Goal: Browse casually: Explore the website without a specific task or goal

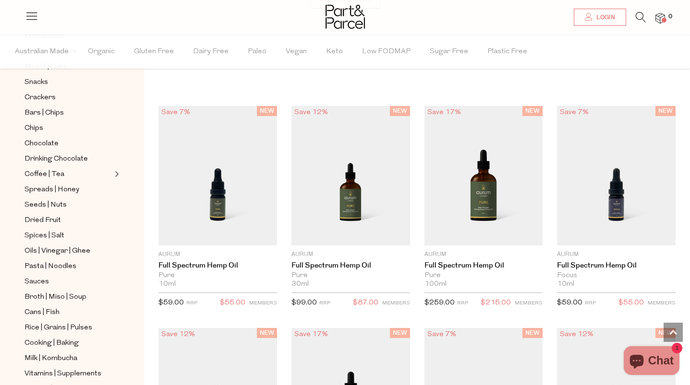
scroll to position [141, 0]
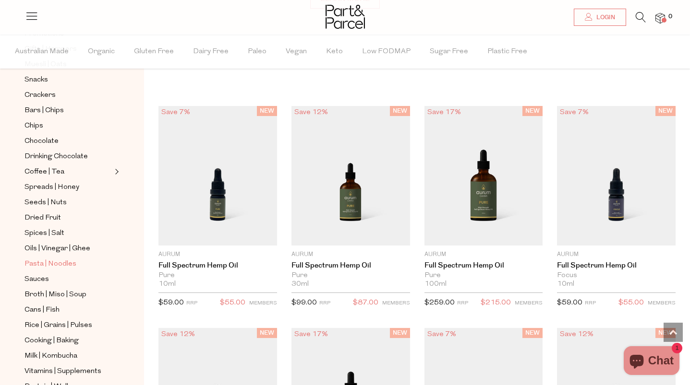
click at [52, 267] on span "Pasta | Noodles" at bounding box center [50, 265] width 52 height 12
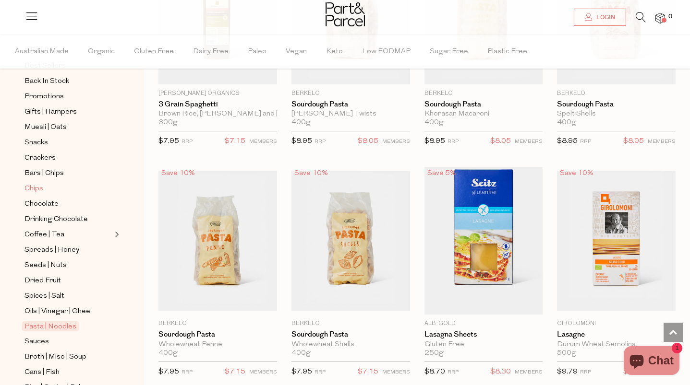
scroll to position [86, 0]
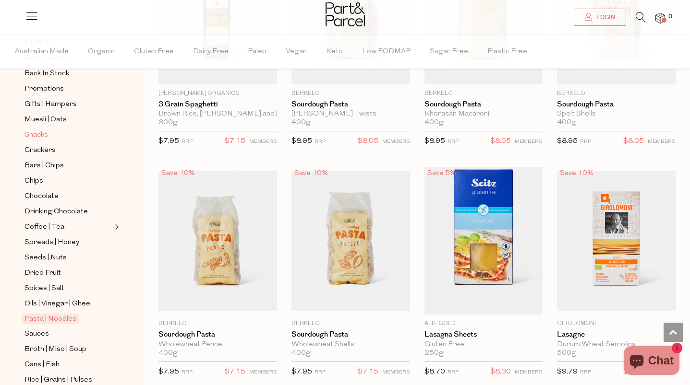
click at [35, 136] on span "Snacks" at bounding box center [36, 136] width 24 height 12
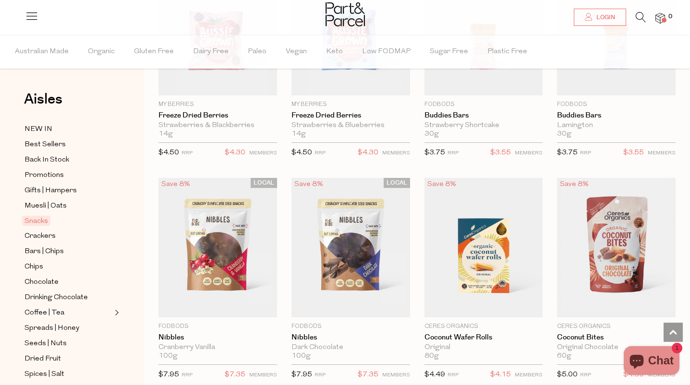
scroll to position [1564, 0]
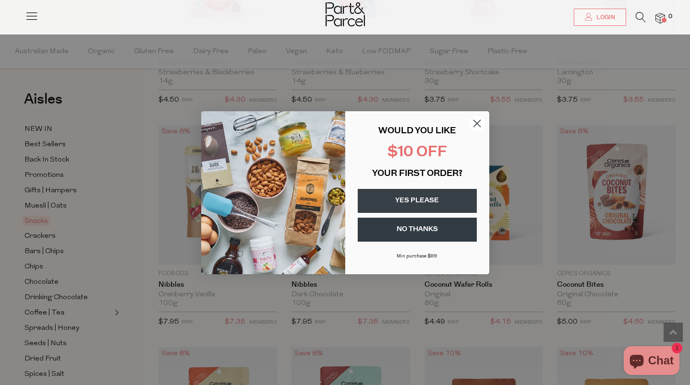
click at [478, 120] on circle "Close dialog" at bounding box center [476, 123] width 16 height 16
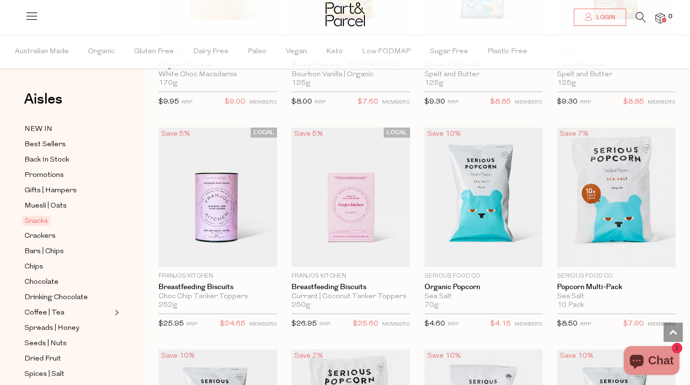
scroll to position [2238, 0]
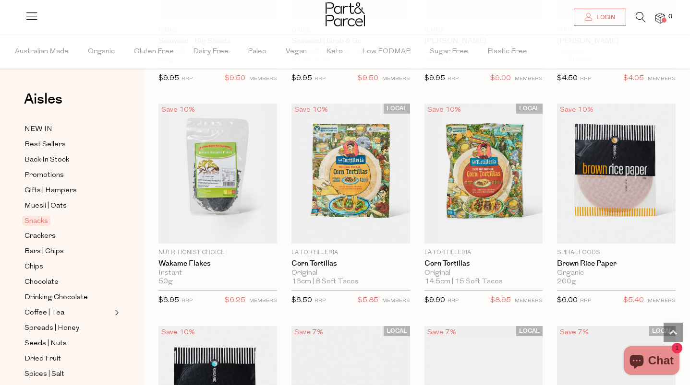
scroll to position [3239, 0]
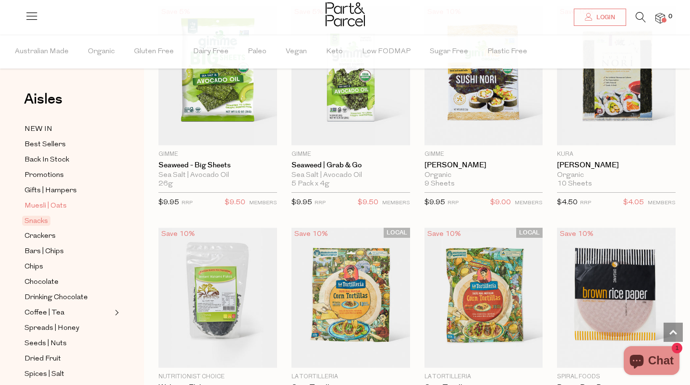
click at [51, 204] on span "Muesli | Oats" at bounding box center [45, 207] width 42 height 12
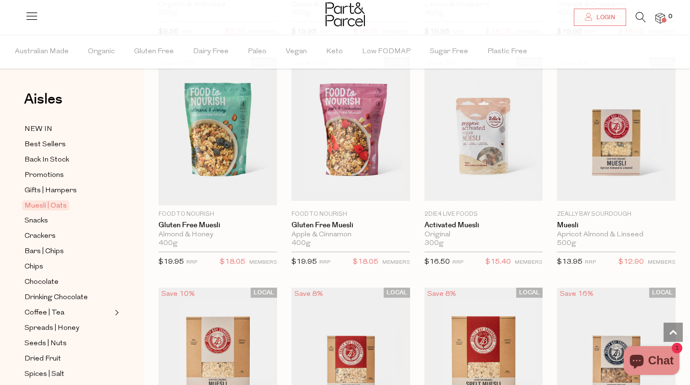
scroll to position [1545, 0]
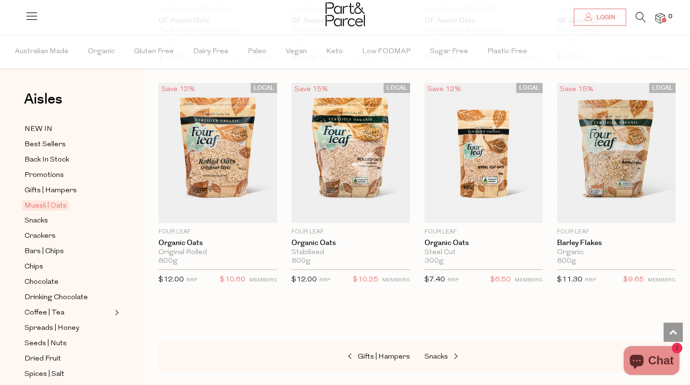
scroll to position [2723, 0]
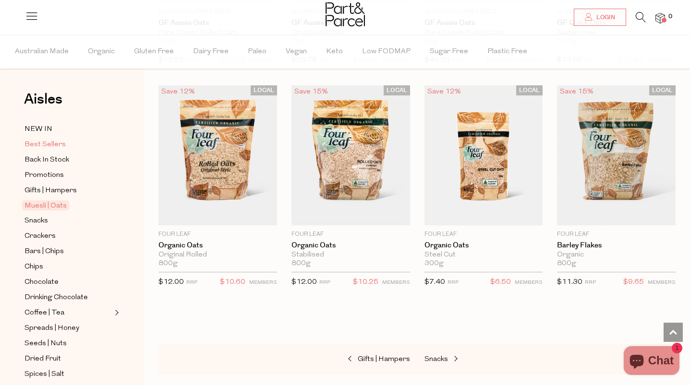
click at [49, 147] on span "Best Sellers" at bounding box center [44, 145] width 41 height 12
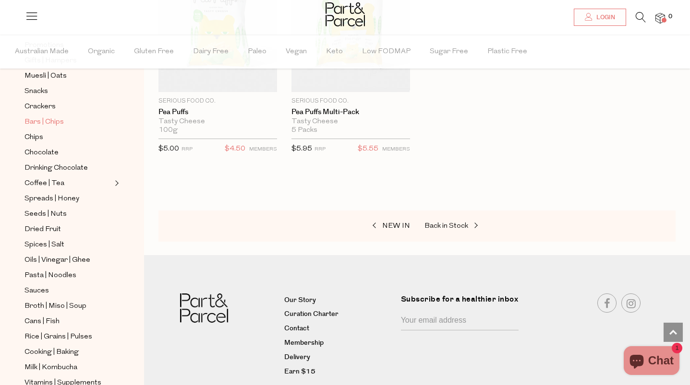
scroll to position [128, 0]
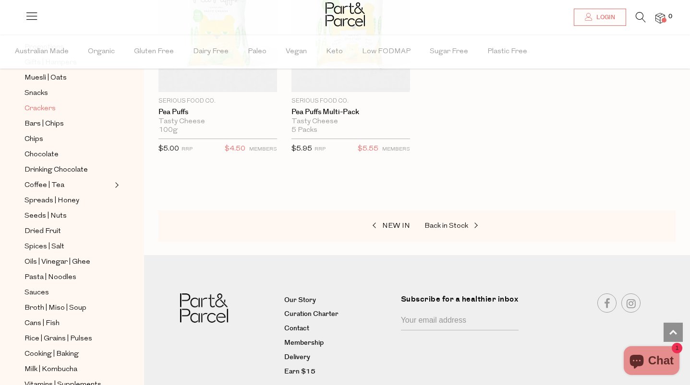
click at [46, 106] on span "Crackers" at bounding box center [39, 109] width 31 height 12
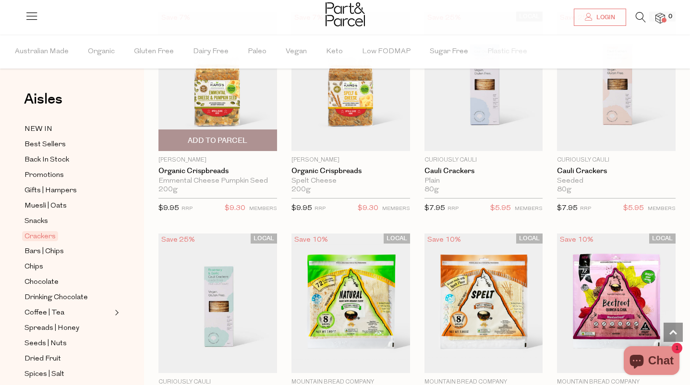
scroll to position [1601, 0]
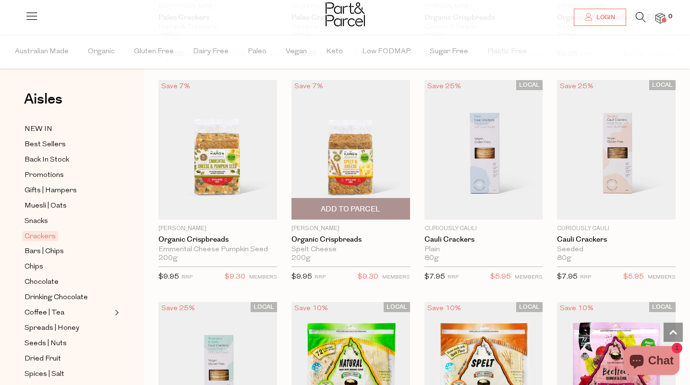
click at [342, 164] on img at bounding box center [350, 150] width 119 height 140
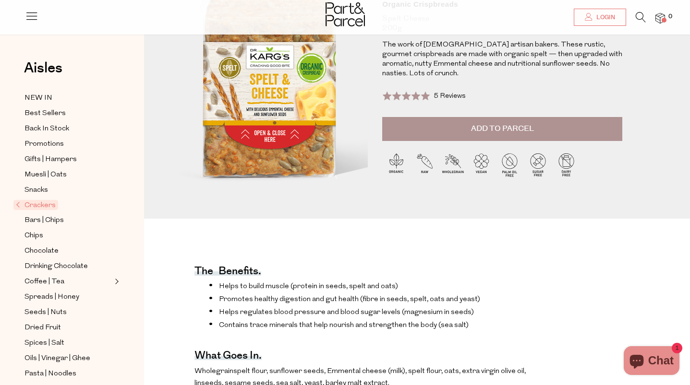
scroll to position [116, 0]
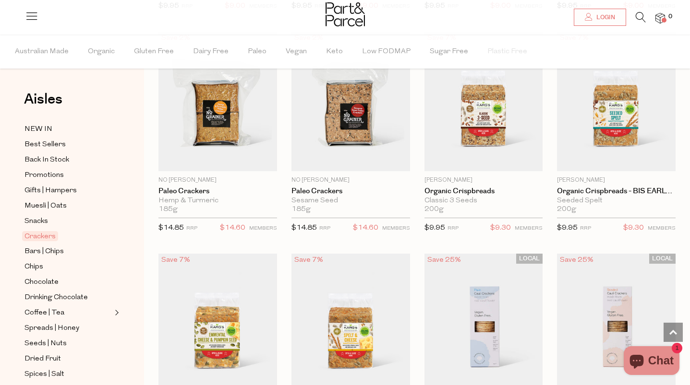
scroll to position [1433, 0]
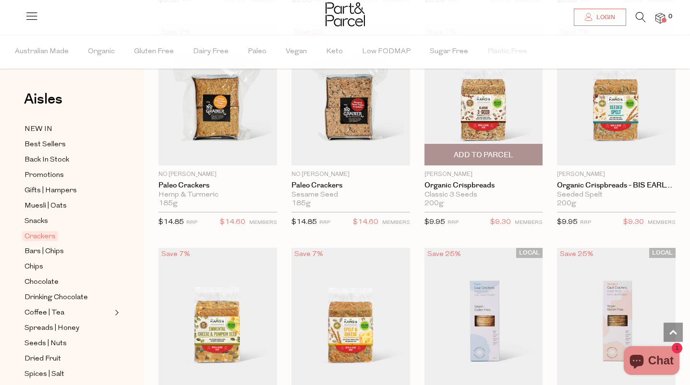
click at [470, 97] on img at bounding box center [483, 96] width 119 height 140
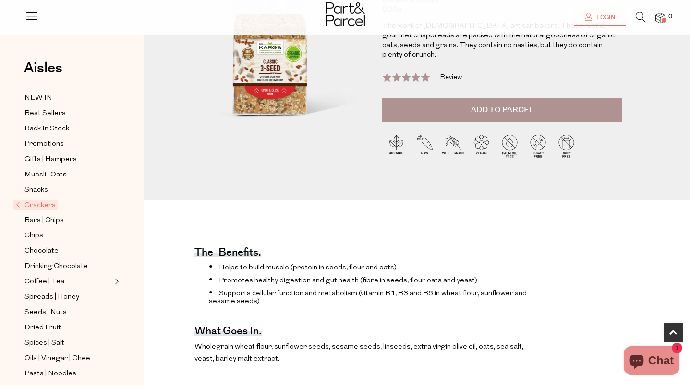
scroll to position [200, 0]
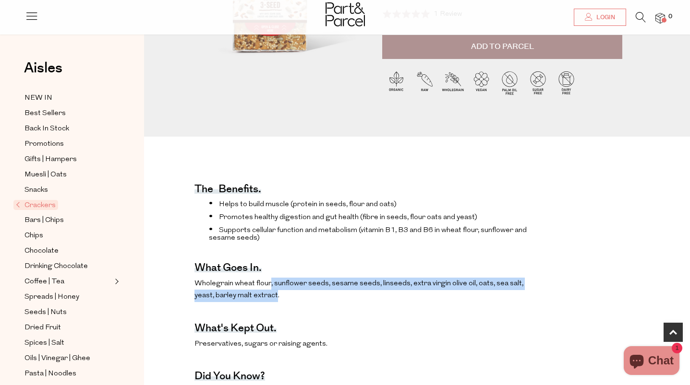
drag, startPoint x: 268, startPoint y: 276, endPoint x: 276, endPoint y: 290, distance: 15.7
click at [276, 290] on span "Wholegrain wheat flour, sunflower seeds, sesame seeds, linseeds, extra virgin o…" at bounding box center [358, 290] width 329 height 20
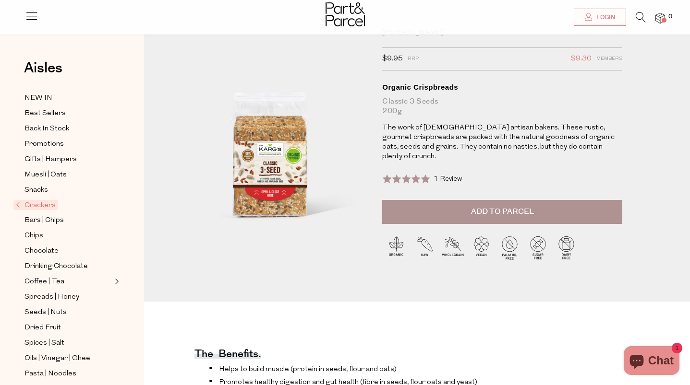
scroll to position [36, 0]
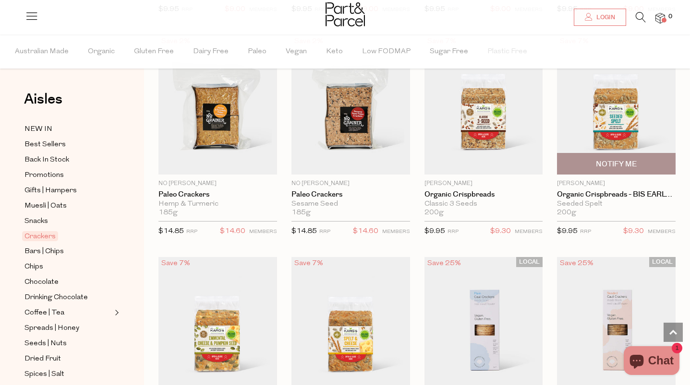
scroll to position [1429, 0]
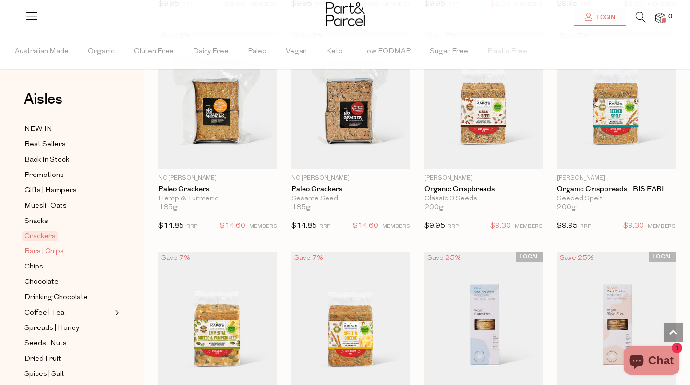
click at [40, 253] on span "Bars | Chips" at bounding box center [43, 252] width 39 height 12
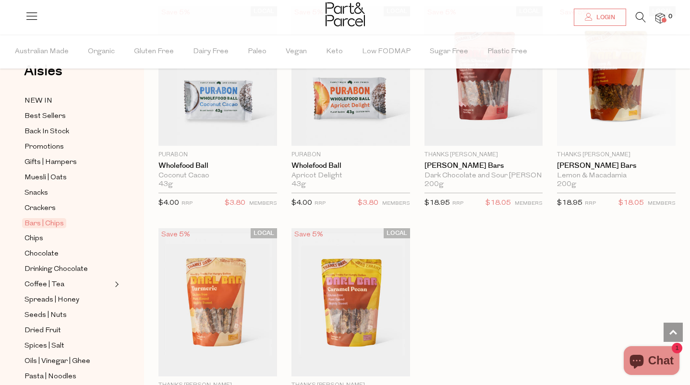
scroll to position [30, 0]
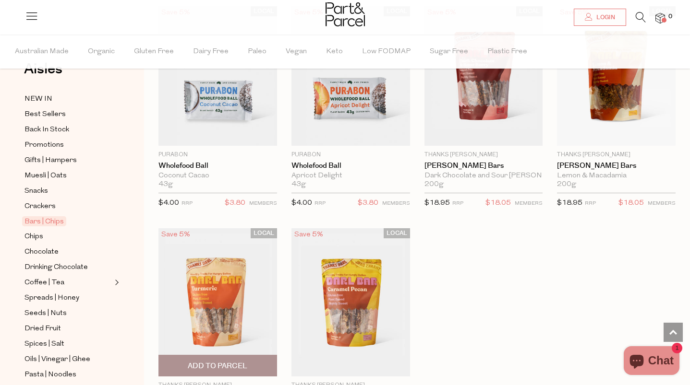
click at [207, 292] on img at bounding box center [217, 302] width 119 height 148
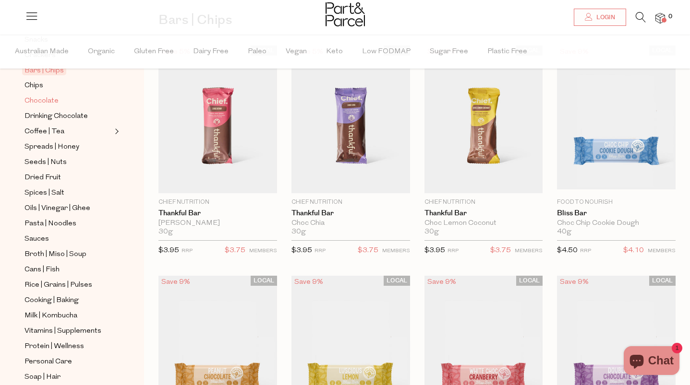
scroll to position [189, 0]
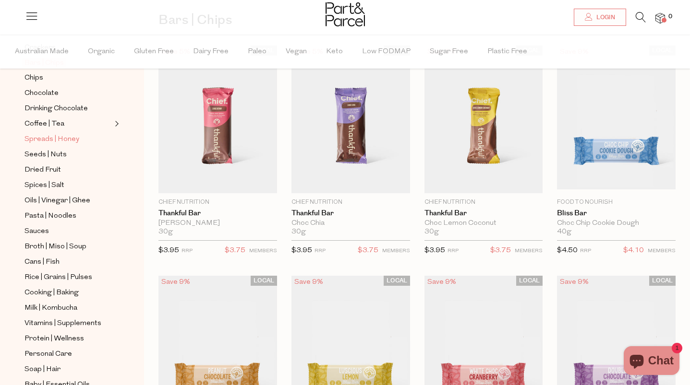
click at [59, 138] on span "Spreads | Honey" at bounding box center [51, 140] width 55 height 12
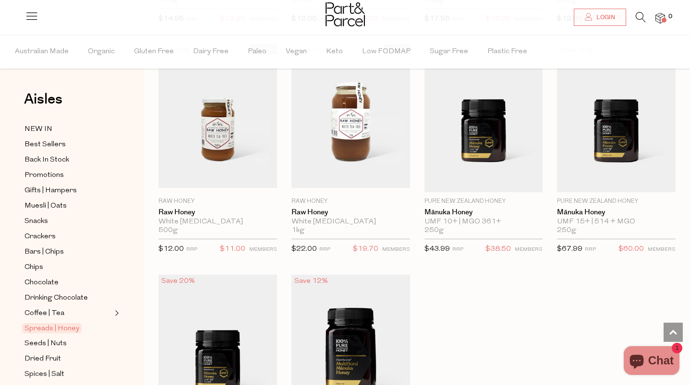
scroll to position [94, 0]
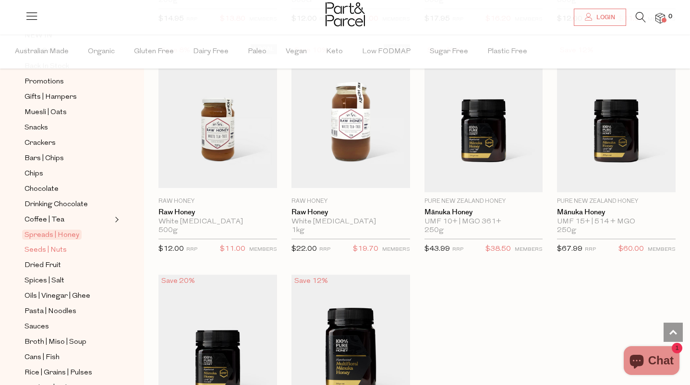
click at [49, 247] on span "Seeds | Nuts" at bounding box center [45, 251] width 42 height 12
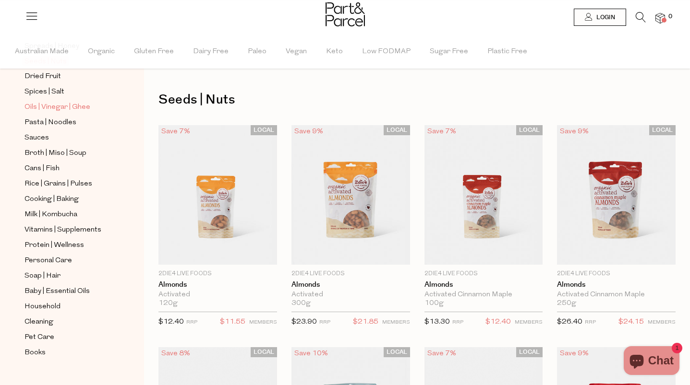
click at [55, 101] on link "Oils | Vinegar | Ghee" at bounding box center [67, 107] width 87 height 12
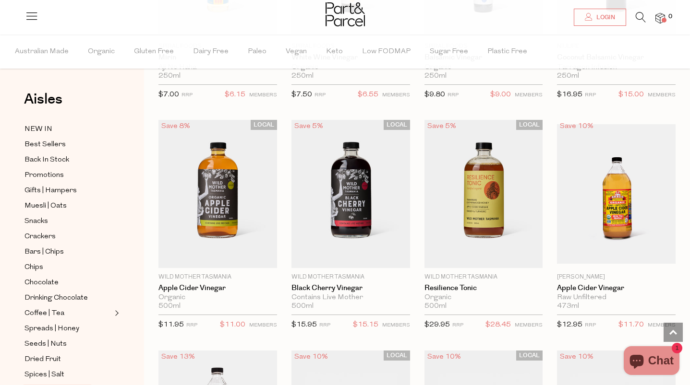
scroll to position [2560, 0]
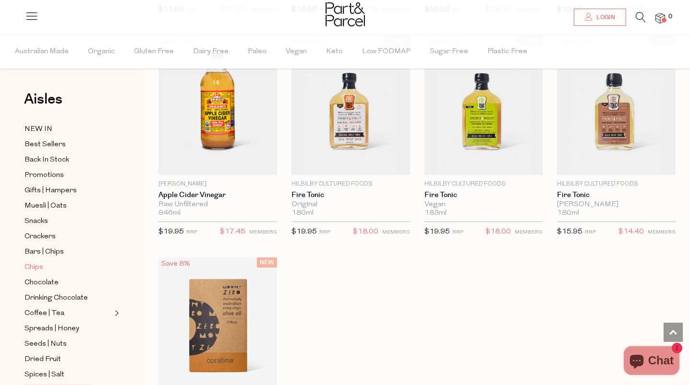
click at [38, 262] on span "Chips" at bounding box center [33, 268] width 19 height 12
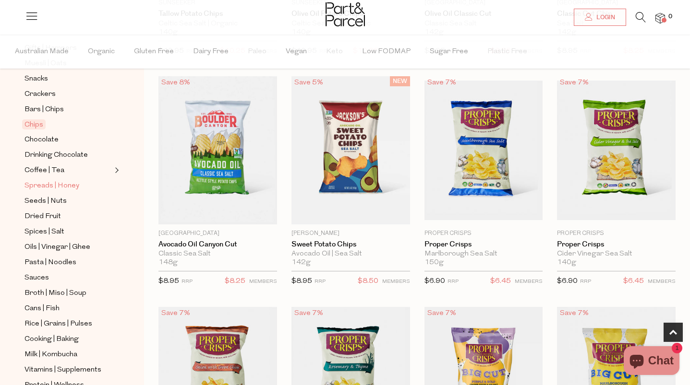
scroll to position [143, 0]
click at [46, 166] on span "Coffee | Tea" at bounding box center [44, 170] width 40 height 12
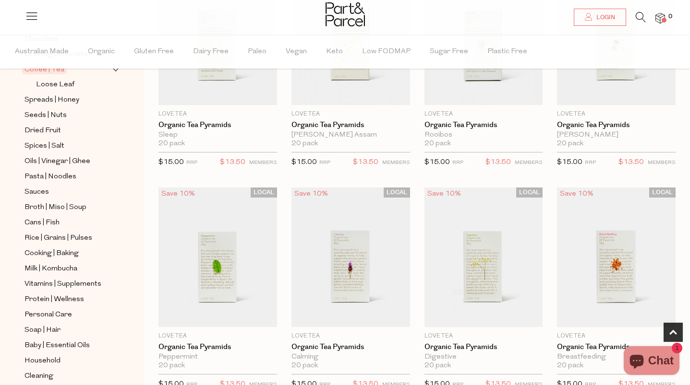
scroll to position [228, 0]
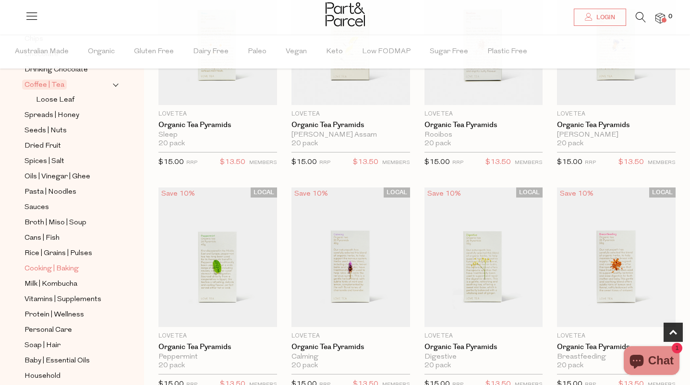
click at [55, 265] on span "Cooking | Baking" at bounding box center [51, 269] width 54 height 12
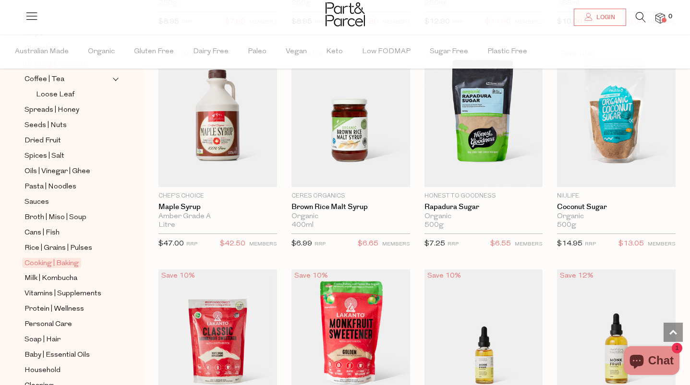
scroll to position [235, 0]
click at [47, 291] on span "Vitamins | Supplements" at bounding box center [62, 294] width 77 height 12
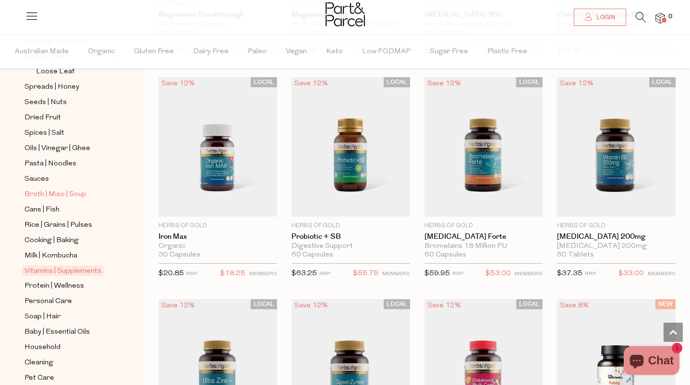
scroll to position [313, 0]
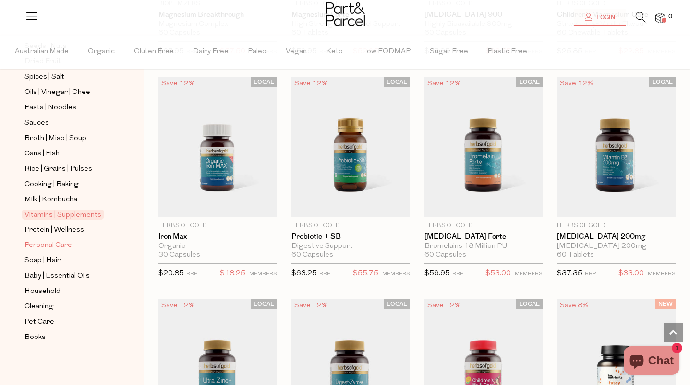
click at [52, 246] on span "Personal Care" at bounding box center [48, 246] width 48 height 12
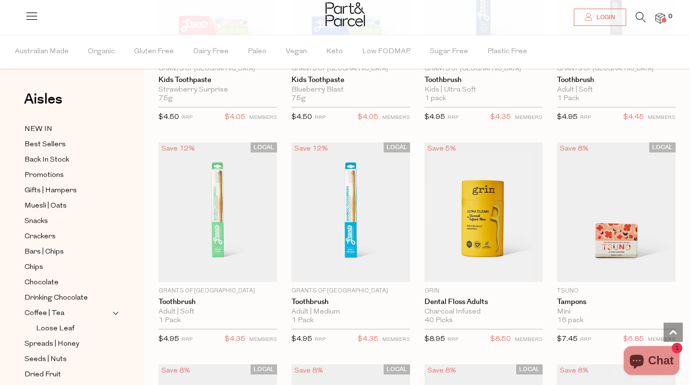
scroll to position [2459, 0]
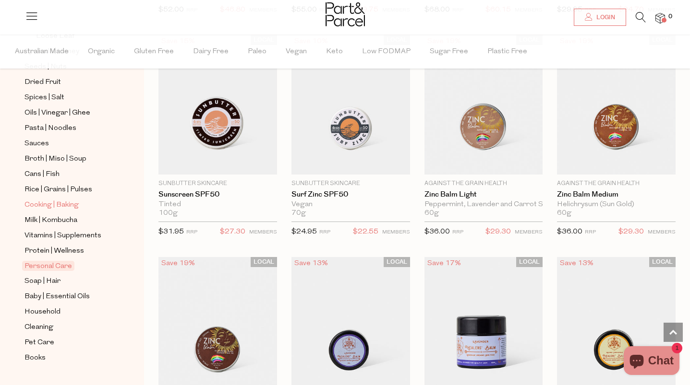
scroll to position [293, 0]
click at [37, 282] on span "Soap | Hair" at bounding box center [42, 281] width 36 height 12
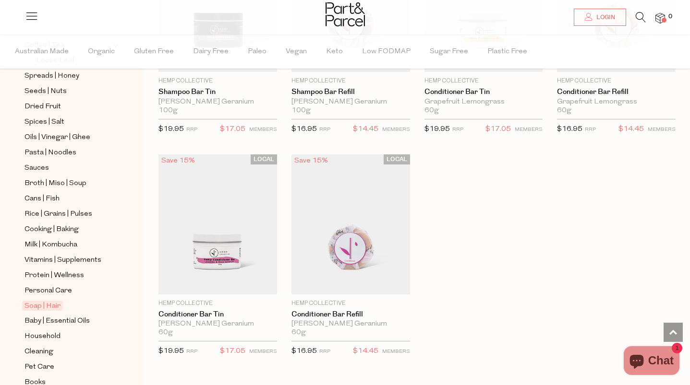
scroll to position [291, 0]
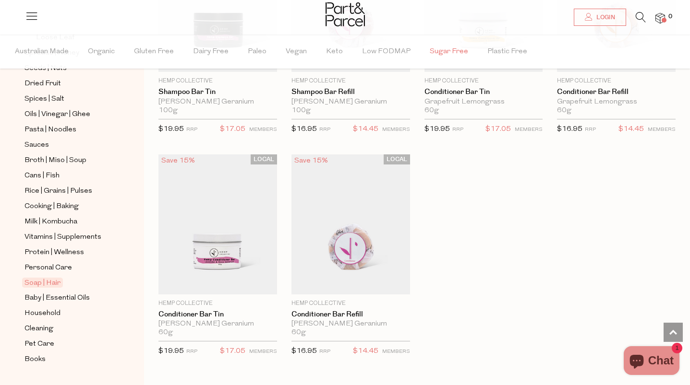
click at [453, 52] on span "Sugar Free" at bounding box center [448, 52] width 38 height 34
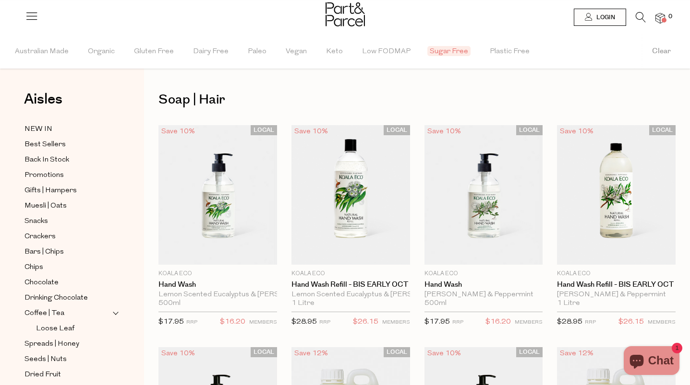
click at [453, 52] on span "Sugar Free" at bounding box center [448, 51] width 43 height 10
click at [36, 126] on span "NEW IN" at bounding box center [38, 130] width 28 height 12
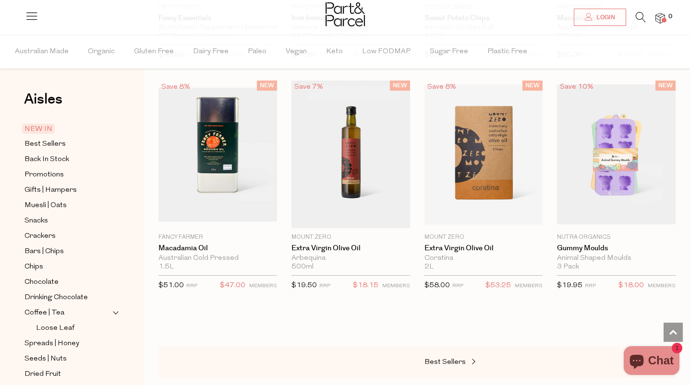
scroll to position [946, 0]
